Goal: Information Seeking & Learning: Learn about a topic

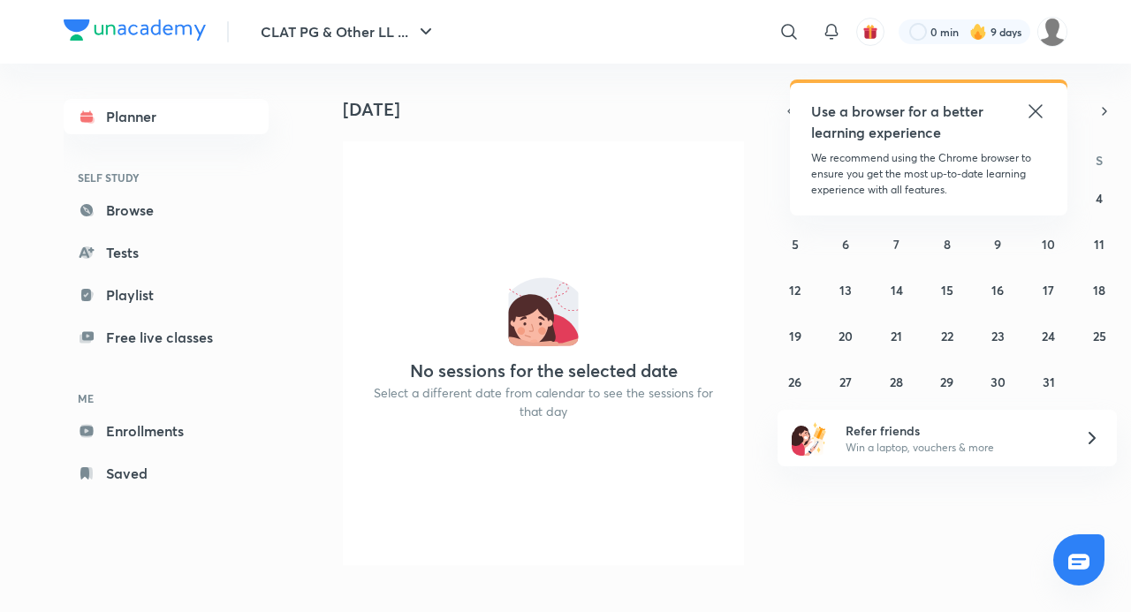
click at [1045, 106] on icon at bounding box center [1035, 111] width 21 height 21
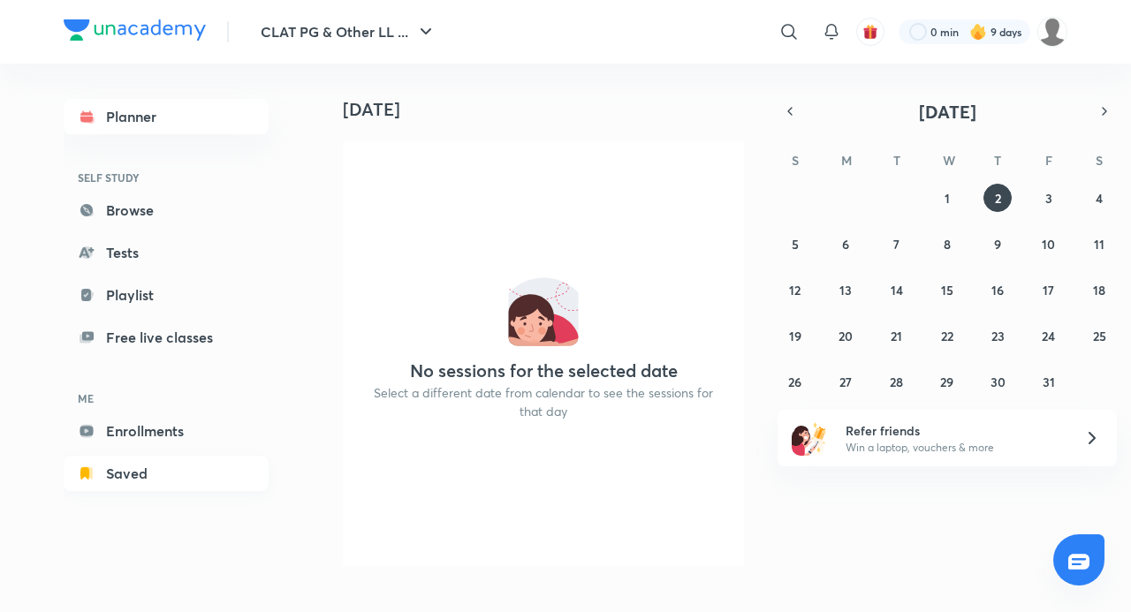
click at [167, 468] on link "Saved" at bounding box center [166, 473] width 205 height 35
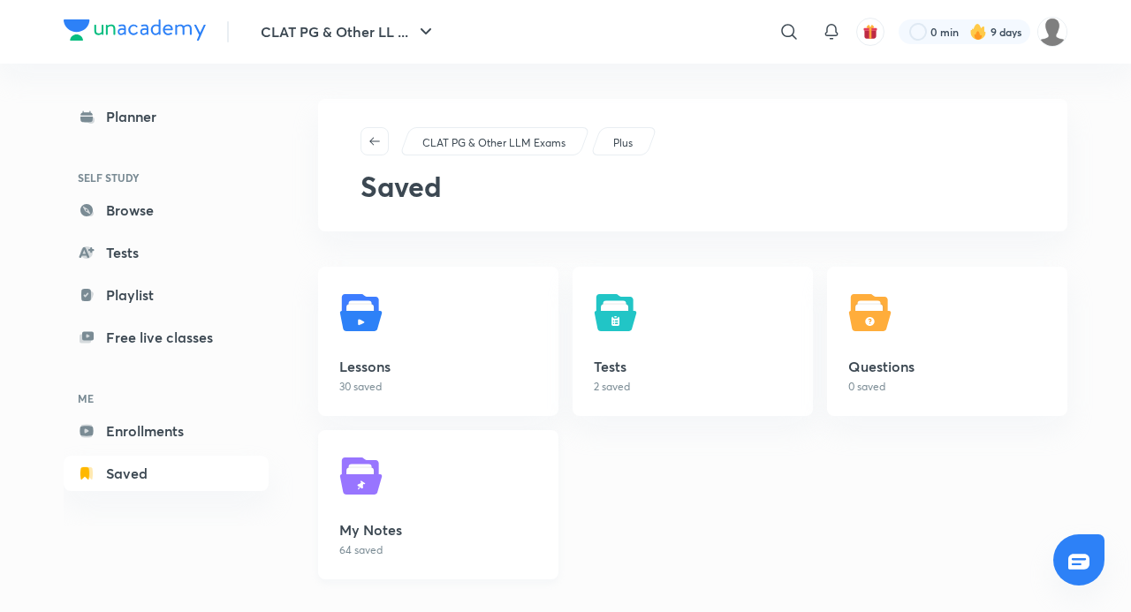
click at [352, 498] on img at bounding box center [363, 476] width 49 height 49
click at [324, 376] on link "Lessons 30 saved" at bounding box center [438, 341] width 240 height 149
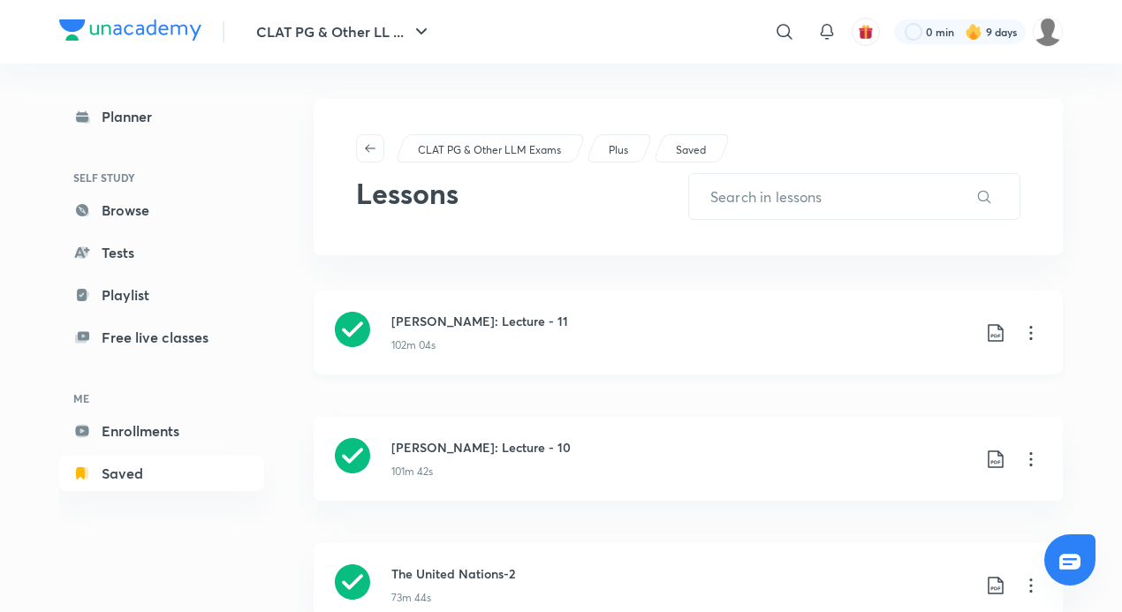
click at [1032, 333] on icon at bounding box center [1031, 333] width 21 height 21
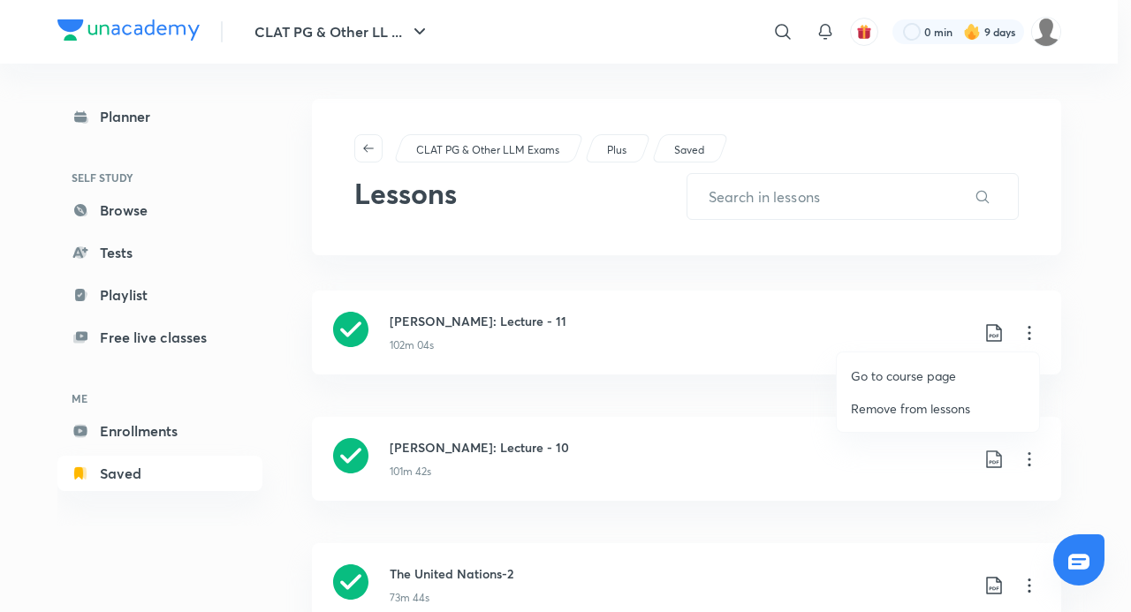
click at [915, 369] on p "Go to course page" at bounding box center [903, 376] width 105 height 19
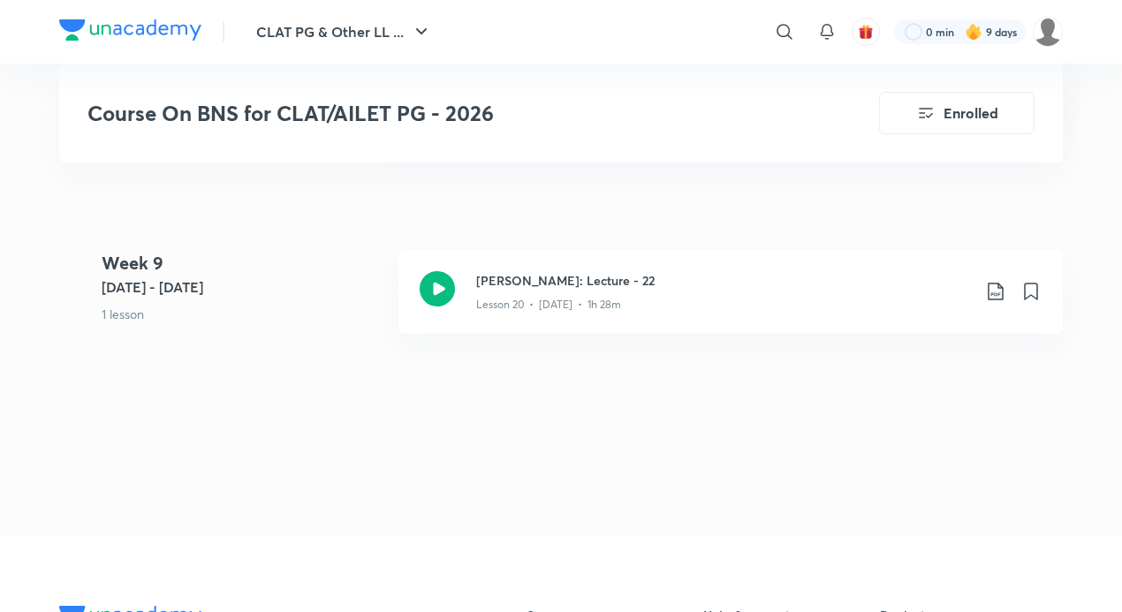
scroll to position [4081, 0]
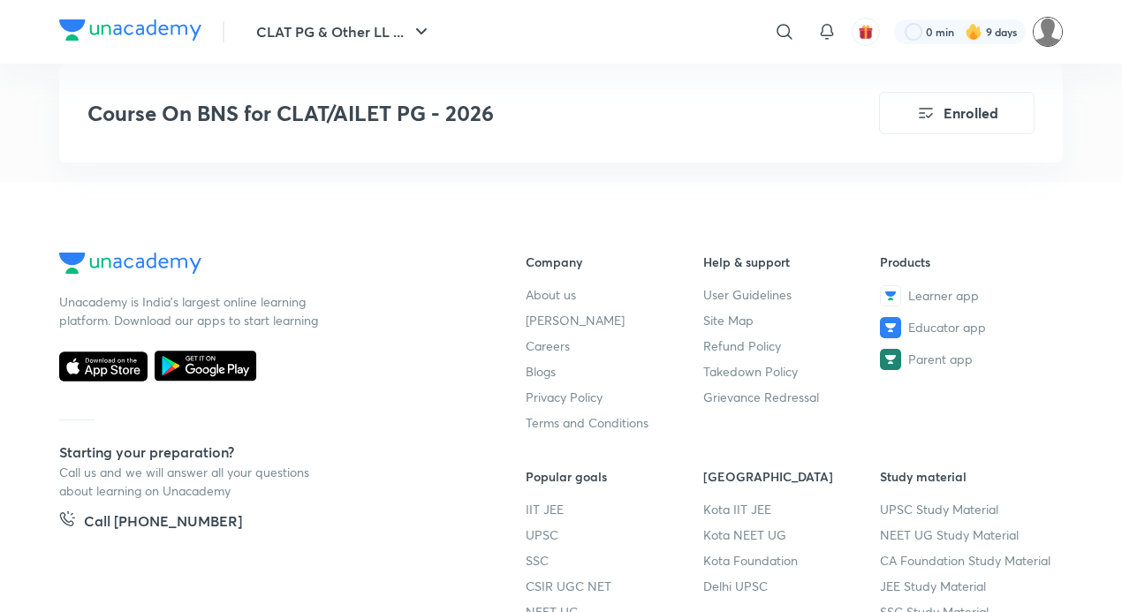
click at [1045, 38] on img at bounding box center [1048, 32] width 30 height 30
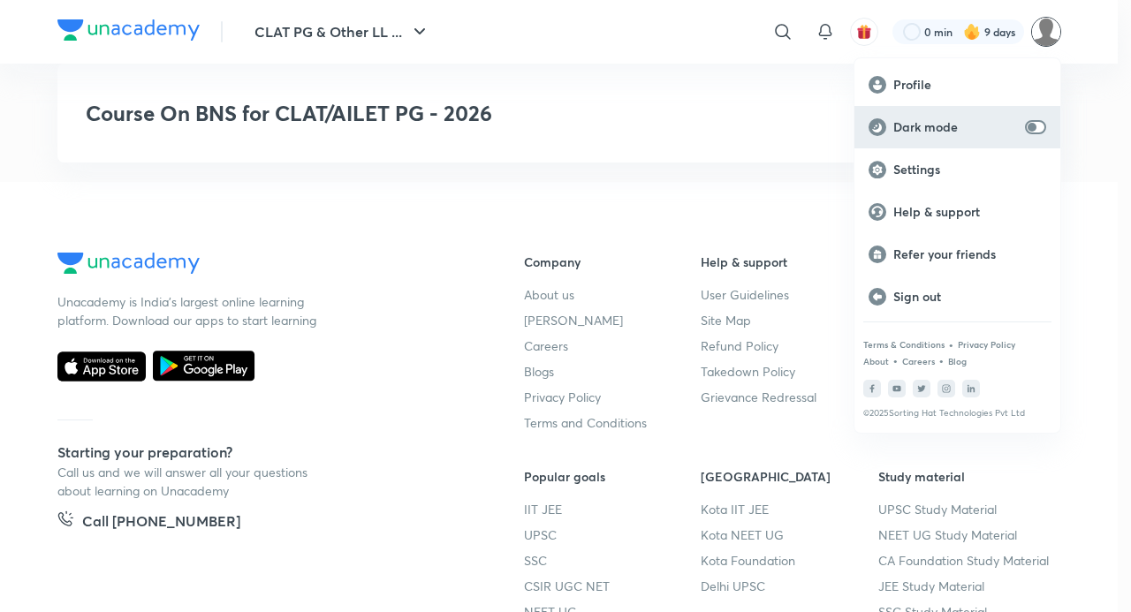
click at [1030, 125] on input "checkbox" at bounding box center [1032, 127] width 42 height 14
checkbox input "true"
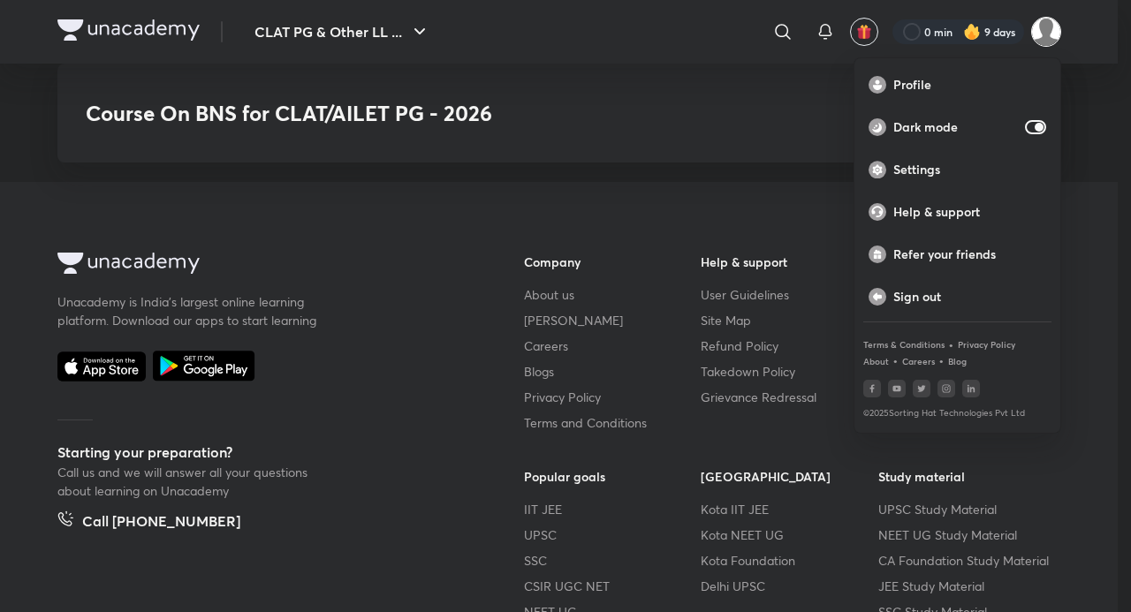
click at [528, 364] on div at bounding box center [565, 306] width 1131 height 612
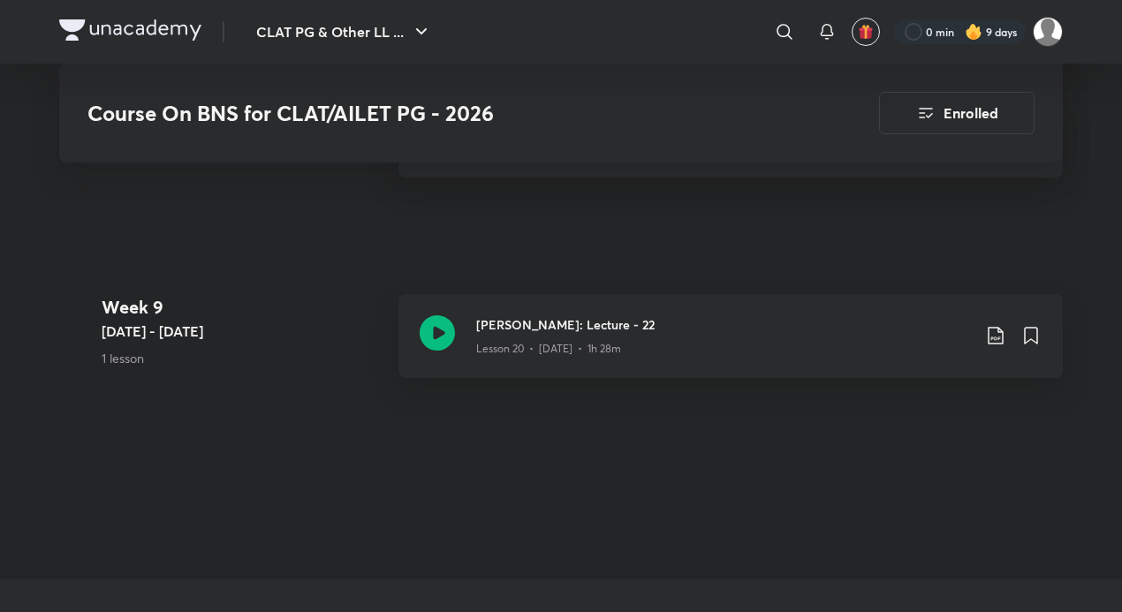
scroll to position [3462, 0]
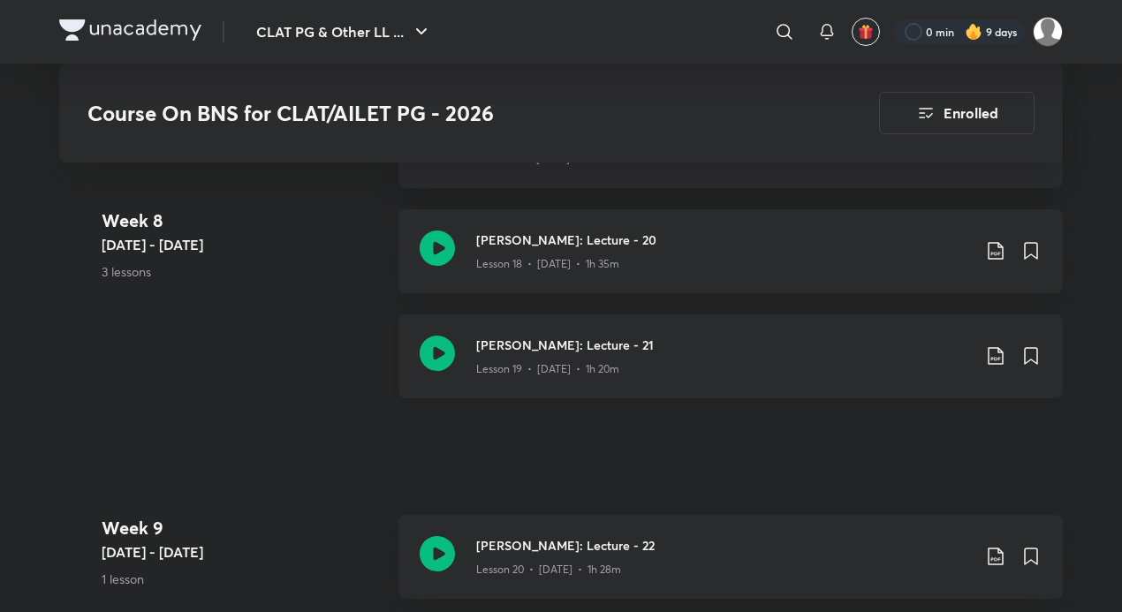
click at [443, 349] on icon at bounding box center [437, 353] width 35 height 35
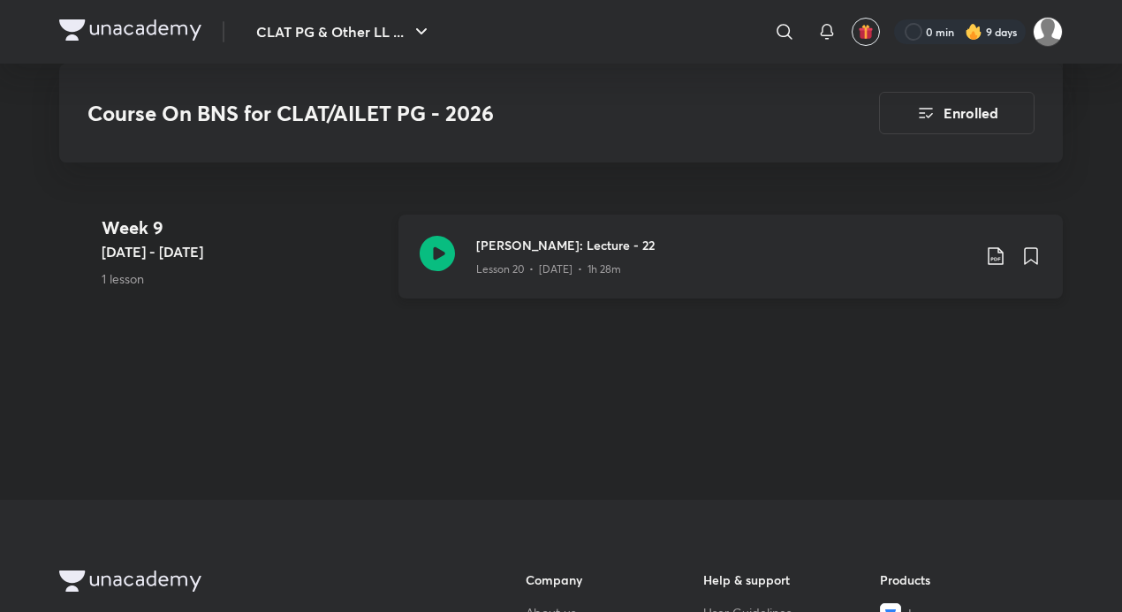
scroll to position [3712, 0]
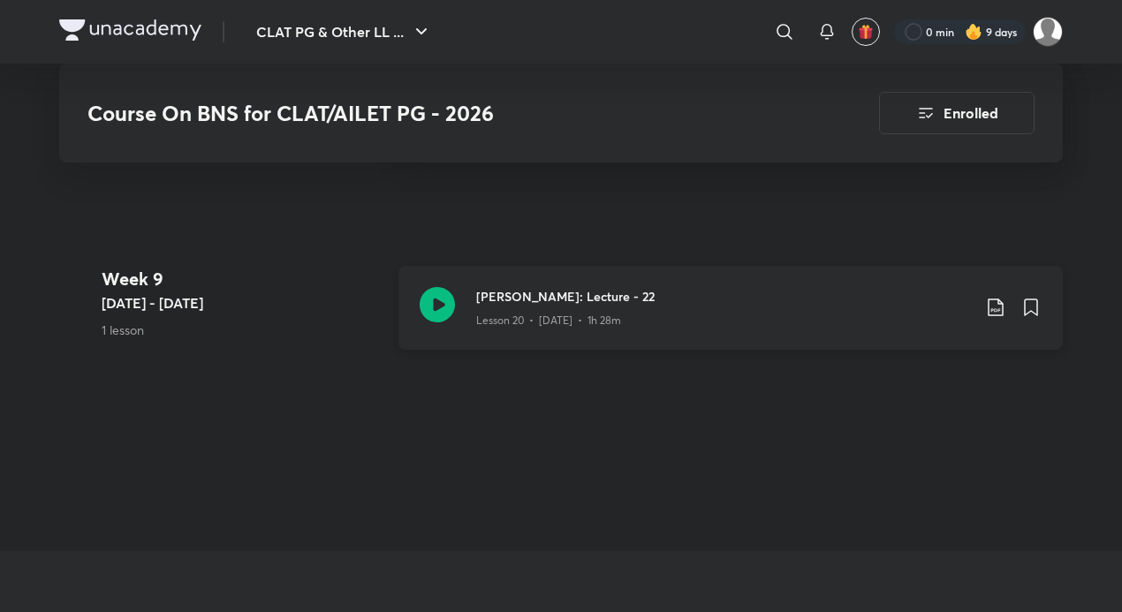
click at [445, 308] on icon at bounding box center [437, 304] width 35 height 35
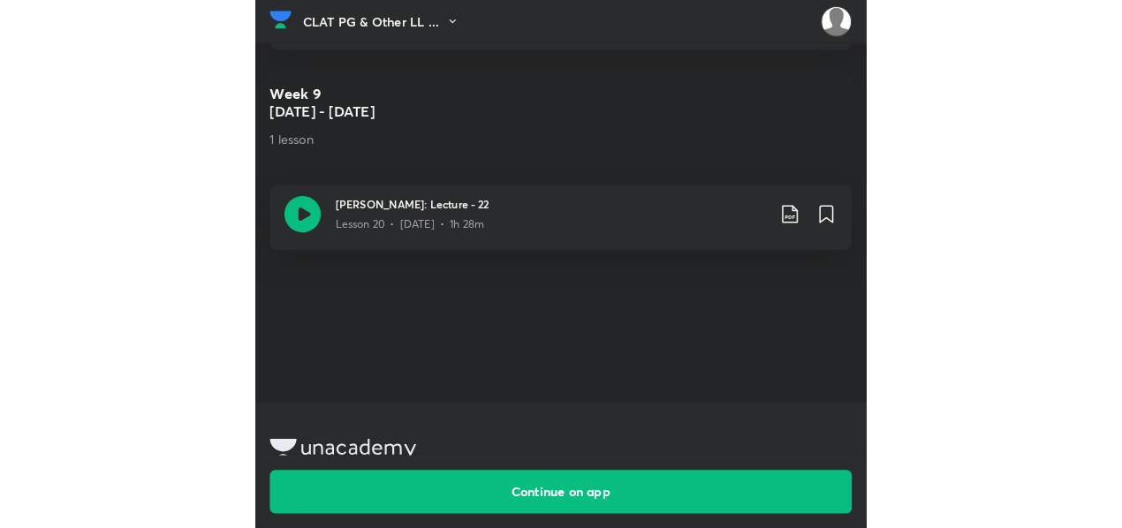
scroll to position [3586, 0]
